Goal: Information Seeking & Learning: Learn about a topic

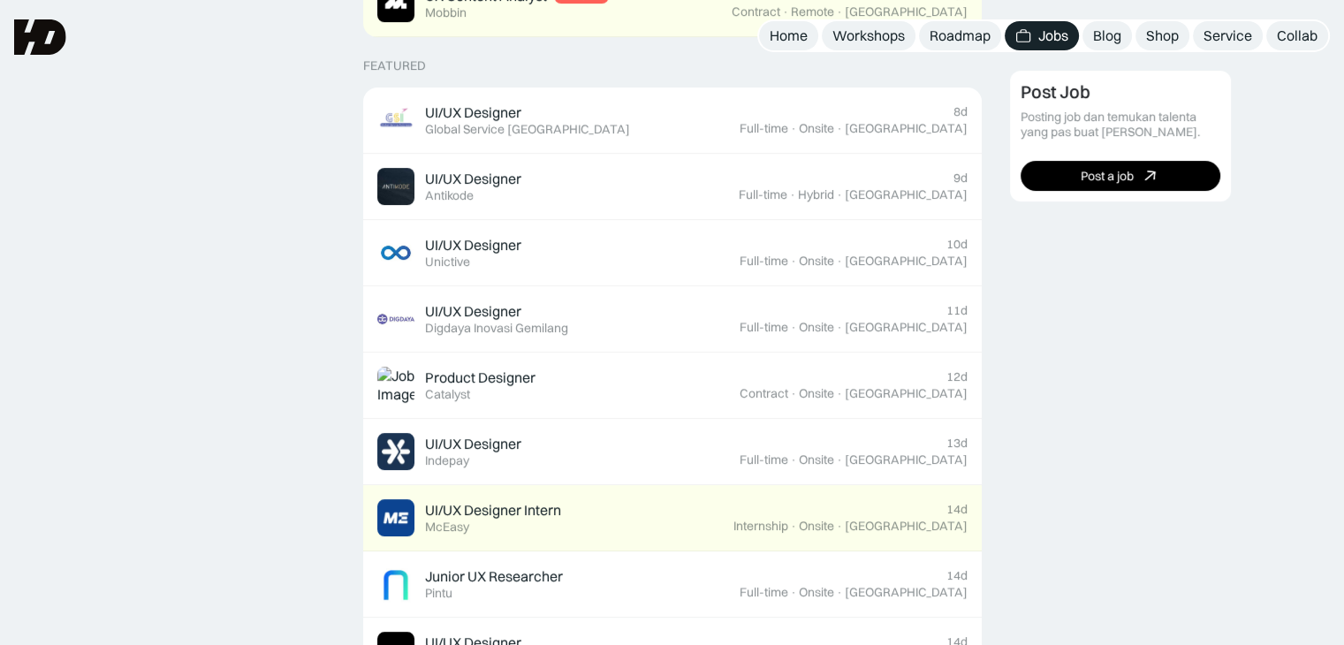
scroll to position [615, 0]
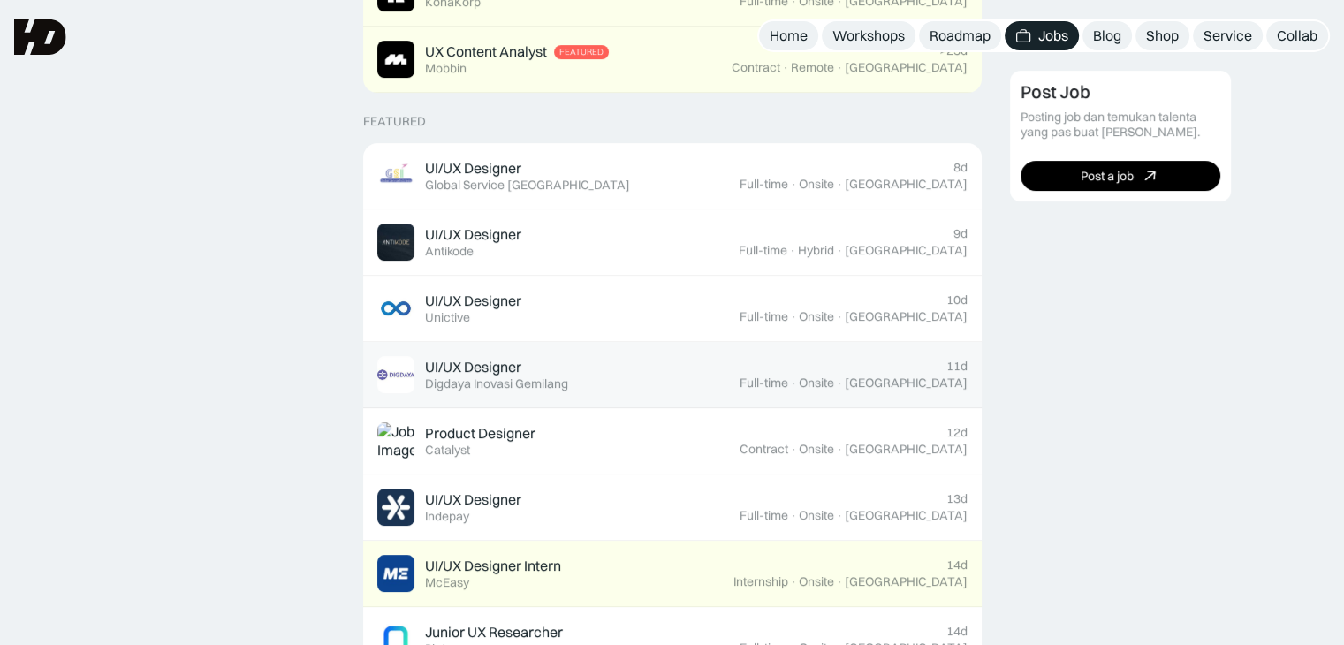
click at [679, 382] on div "UI/UX Designer Featured Digdaya Inovasi Gemilang" at bounding box center [558, 374] width 362 height 37
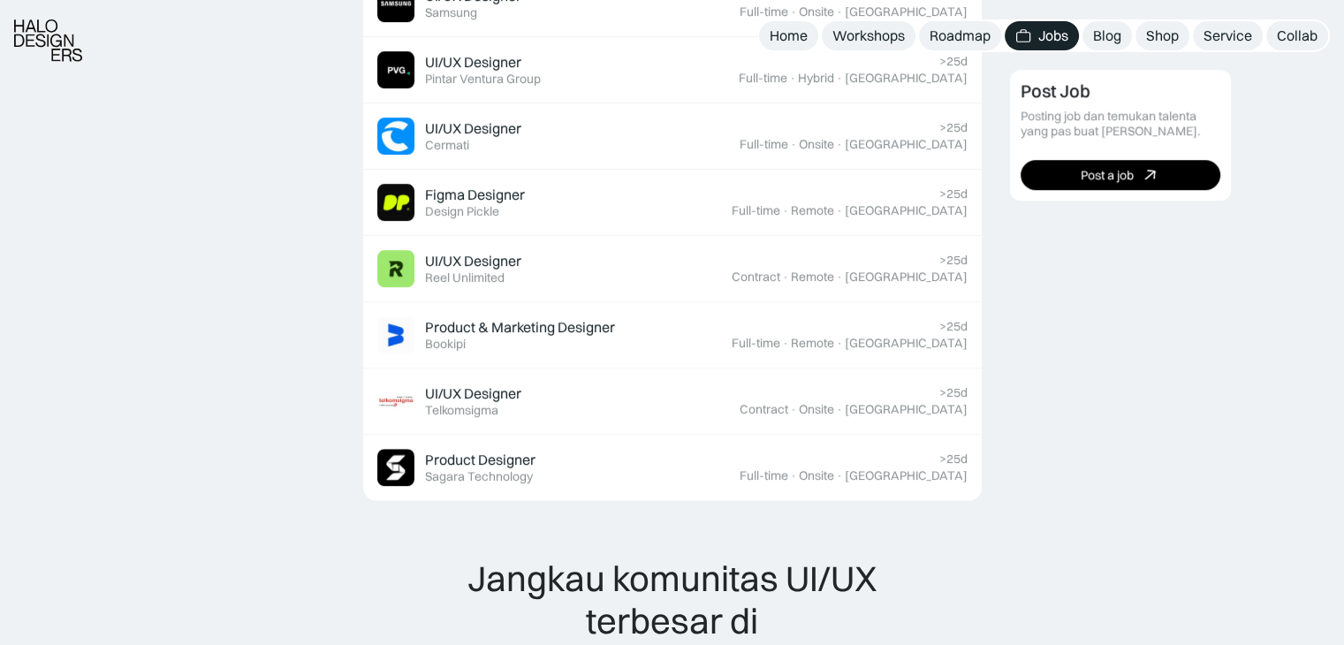
scroll to position [1318, 0]
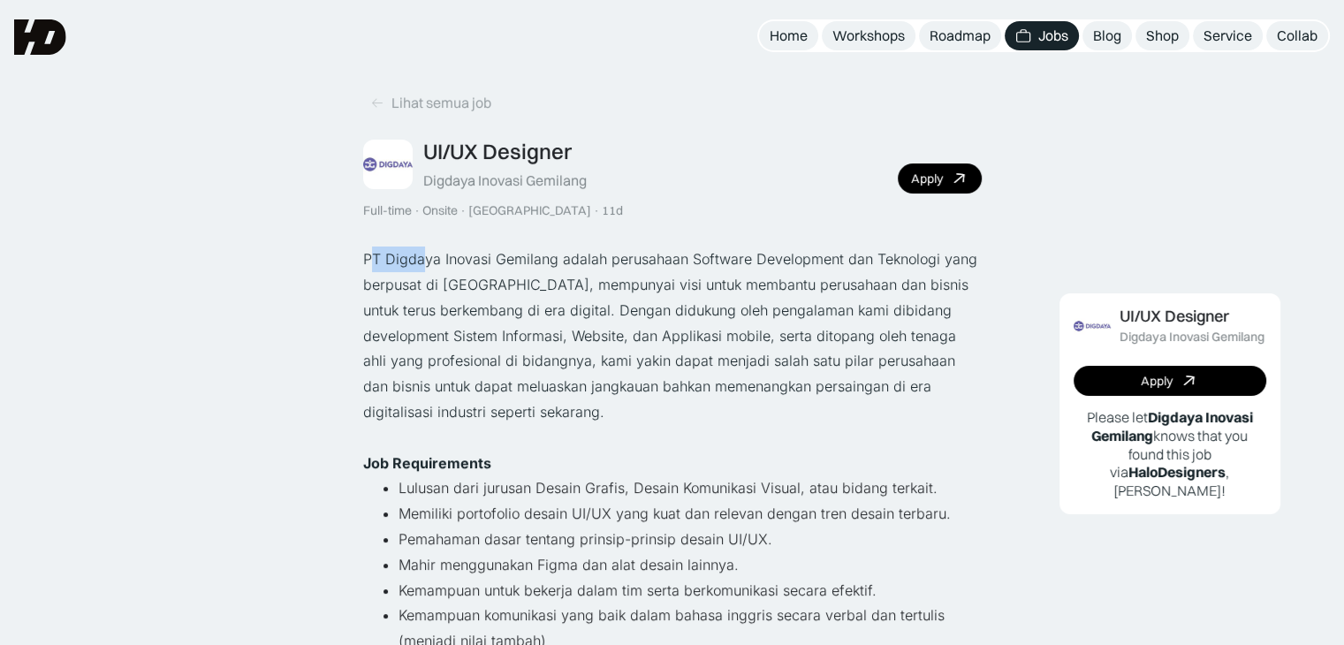
drag, startPoint x: 371, startPoint y: 255, endPoint x: 424, endPoint y: 257, distance: 53.0
click at [424, 257] on p "PT Digdaya Inovasi Gemilang adalah perusahaan Software Development dan Teknolog…" at bounding box center [672, 336] width 618 height 178
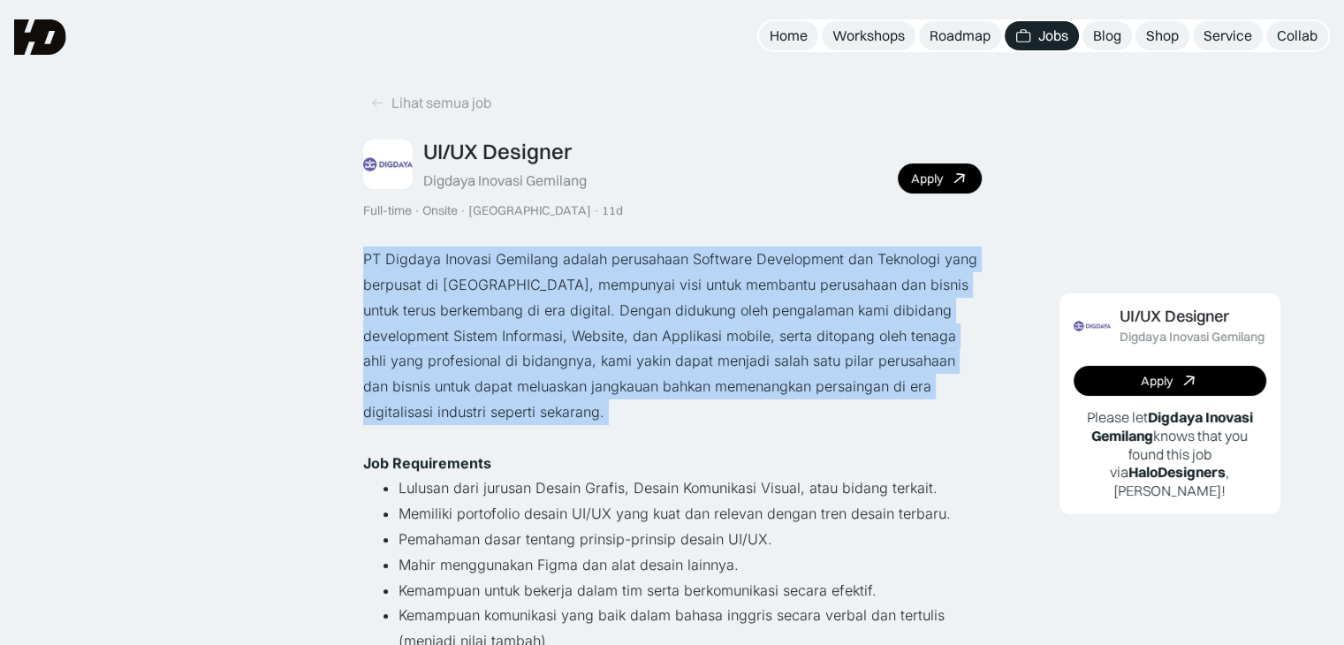
click at [424, 257] on p "PT Digdaya Inovasi Gemilang adalah perusahaan Software Development dan Teknolog…" at bounding box center [672, 336] width 618 height 178
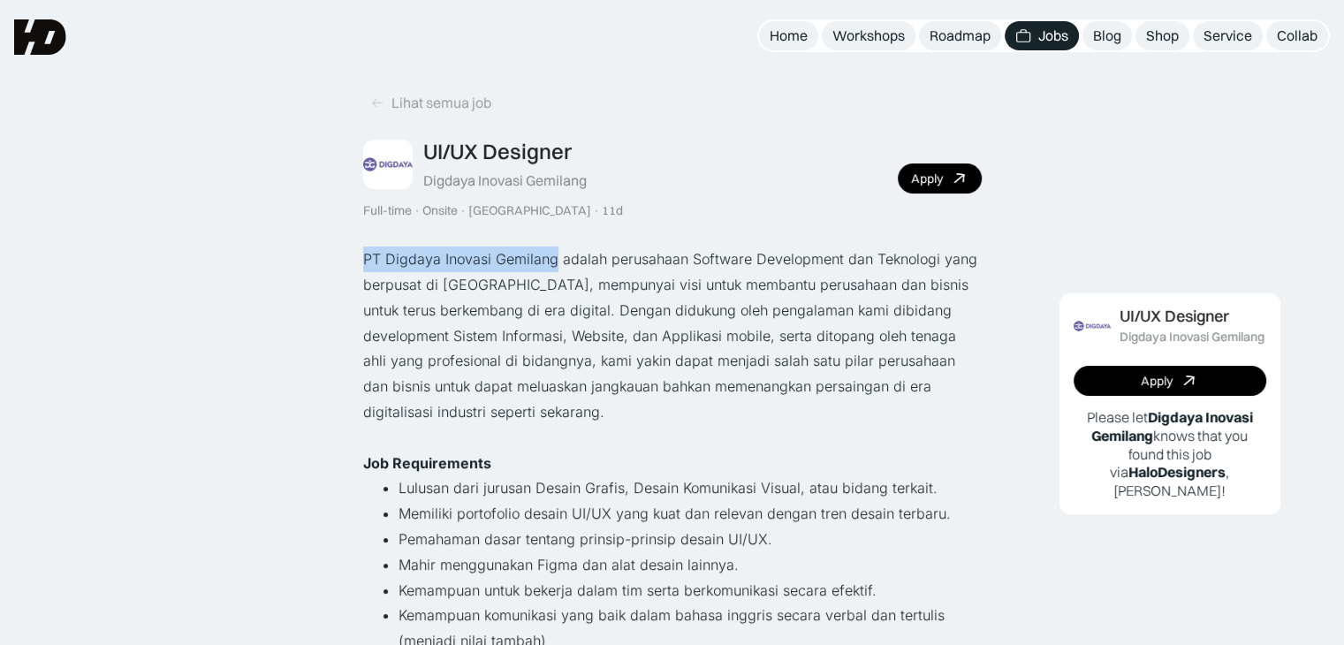
drag, startPoint x: 362, startPoint y: 257, endPoint x: 553, endPoint y: 244, distance: 191.3
click at [553, 244] on div "Lihat semua job UI/UX Designer Digdaya Inovasi Gemilang Full-time · Onsite · [G…" at bounding box center [672, 420] width 618 height 771
copy p "PT Digdaya Inovasi Gemilang"
